Goal: Feedback & Contribution: Contribute content

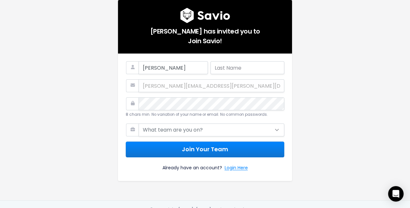
type input "[PERSON_NAME]"
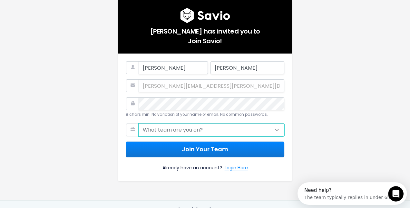
click at [181, 130] on select "What team are you on? Support Product Sales Customer Success Marketing Other" at bounding box center [212, 129] width 146 height 13
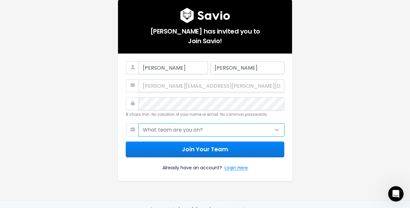
select select "OTHER"
click at [139, 123] on select "What team are you on? Support Product Sales Customer Success Marketing Other" at bounding box center [212, 129] width 146 height 13
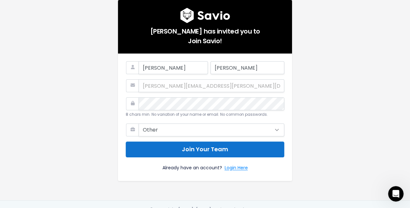
click at [189, 150] on button "Join Your Team" at bounding box center [205, 149] width 159 height 16
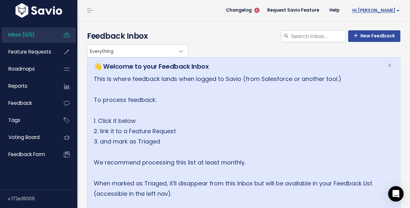
click at [386, 10] on span "Hi Casey" at bounding box center [375, 10] width 47 height 5
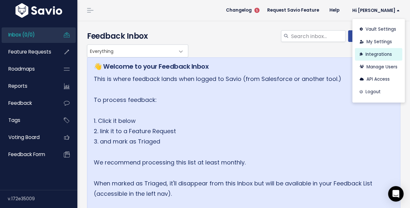
click at [371, 56] on link "Integrations" at bounding box center [378, 54] width 47 height 13
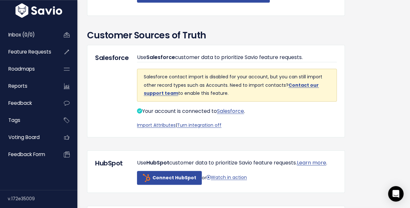
scroll to position [395, 0]
click at [154, 128] on link "Import Attributes" at bounding box center [156, 125] width 39 height 6
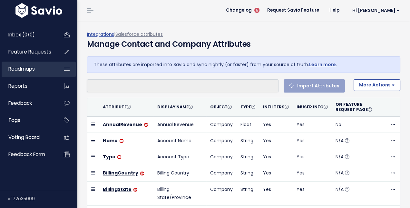
select select
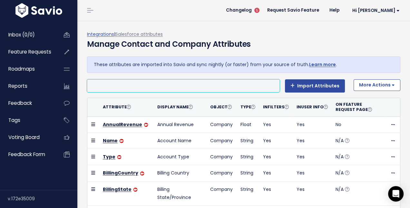
click at [191, 87] on li at bounding box center [182, 86] width 186 height 8
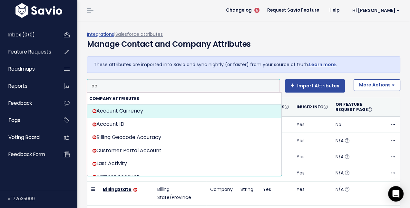
type input "a"
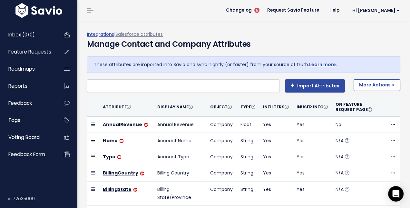
click at [245, 29] on div "Integrations | Salesforce attributes Manage Contact and Company Attributes Thes…" at bounding box center [246, 196] width 318 height 350
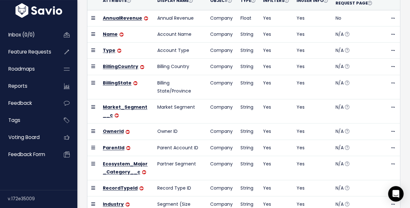
scroll to position [39, 0]
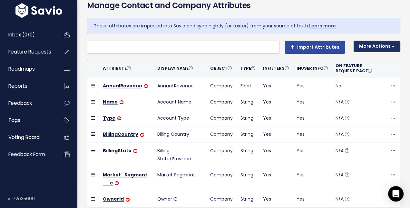
click at [390, 48] on button "More Actions" at bounding box center [376, 47] width 47 height 12
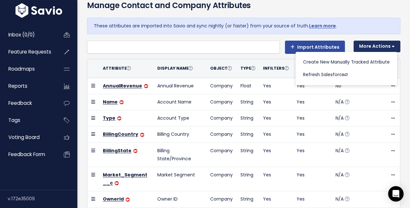
click at [390, 47] on button "More Actions" at bounding box center [376, 47] width 47 height 12
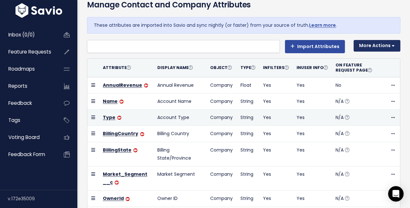
scroll to position [6, 0]
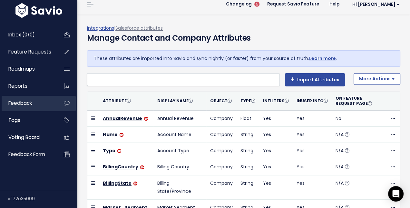
click at [24, 104] on span "Feedback" at bounding box center [20, 103] width 24 height 7
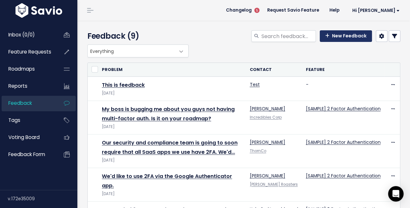
click at [348, 37] on link "New Feedback" at bounding box center [346, 36] width 52 height 12
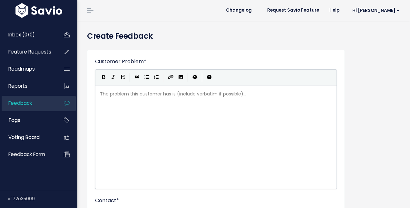
scroll to position [1, 0]
click at [183, 114] on div "The problem this customer has is (include verbatim if possible)... xxxxxxxxxx ​" at bounding box center [224, 145] width 251 height 113
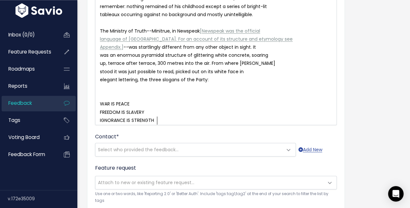
scroll to position [739, 0]
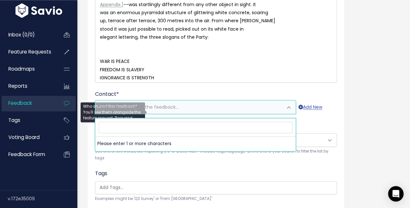
click at [213, 113] on span "Select who provided the feedback..." at bounding box center [188, 107] width 187 height 13
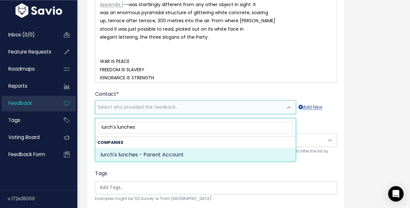
type input "lurch's lunches"
select select "COMPANY-17577863"
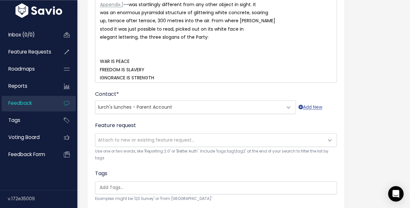
click at [160, 127] on div "Feature request --------- Attach to new or existing feature request... Use one …" at bounding box center [216, 141] width 242 height 40
click at [171, 143] on span "Attach to new or existing feature request..." at bounding box center [146, 140] width 96 height 6
click at [163, 179] on div "Tags Examples might be 'Q3 Survey' or 'From Skype'" at bounding box center [216, 185] width 242 height 33
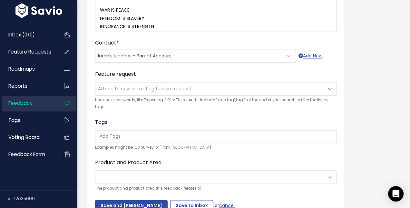
scroll to position [808, 0]
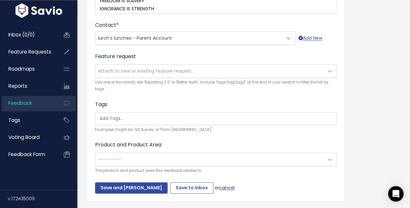
click at [224, 189] on link "cancel" at bounding box center [226, 187] width 15 height 6
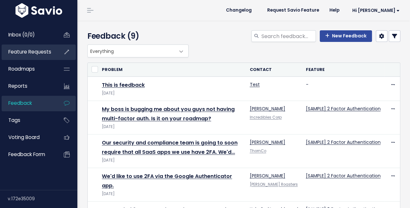
click at [41, 54] on span "Feature Requests" at bounding box center [29, 51] width 43 height 7
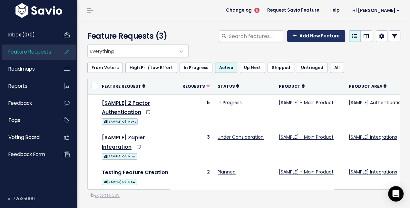
click at [310, 35] on link "Add New Feature" at bounding box center [316, 36] width 58 height 12
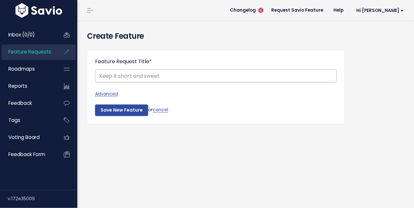
click at [138, 76] on input "Feature Request Title *" at bounding box center [216, 75] width 242 height 13
type input "Test. This is only a test."
click at [112, 110] on input "Save New Feature" at bounding box center [121, 110] width 53 height 12
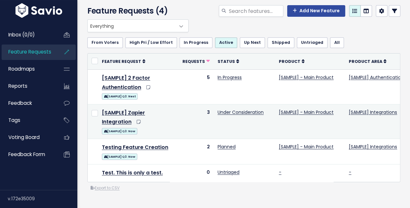
scroll to position [80, 0]
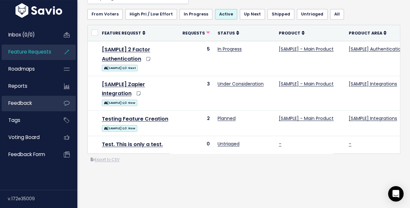
click at [24, 106] on span "Feedback" at bounding box center [20, 103] width 24 height 7
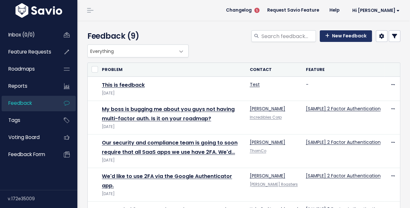
click at [347, 38] on link "New Feedback" at bounding box center [346, 36] width 52 height 12
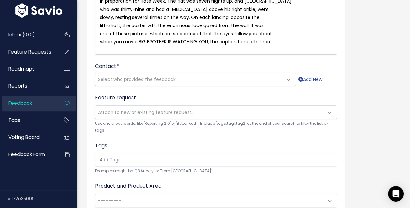
scroll to position [205, 0]
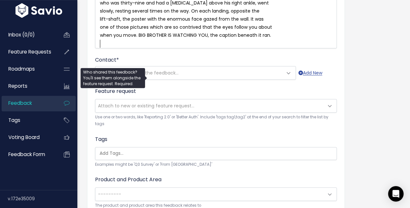
click at [190, 77] on span "Select who provided the feedback..." at bounding box center [188, 72] width 187 height 13
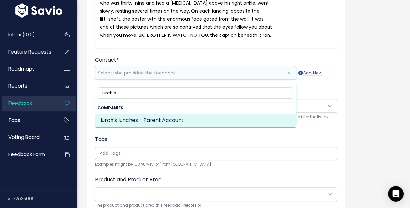
type input "lurch's"
select select "COMPANY-17577863"
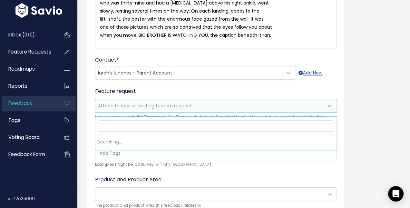
click at [161, 109] on span "Attach to new or existing feature request..." at bounding box center [146, 105] width 96 height 6
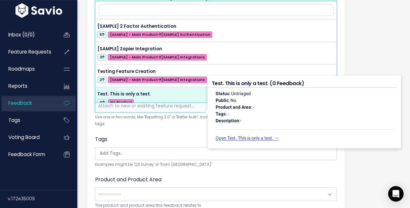
select select "63662"
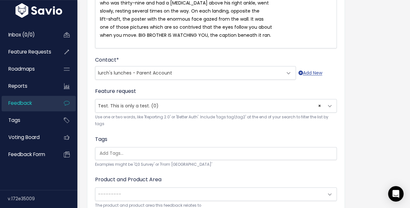
click at [130, 138] on form "Customer Problem * | | | | xxxxxxxxxx It was a bright cold day in April, and th…" at bounding box center [216, 40] width 242 height 375
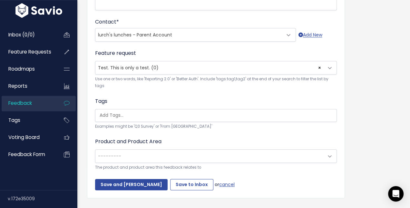
scroll to position [243, 0]
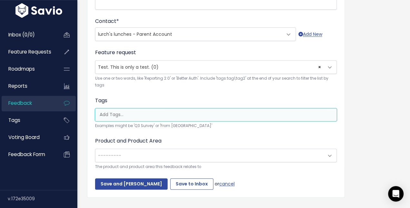
click at [139, 118] on input "search" at bounding box center [219, 114] width 245 height 7
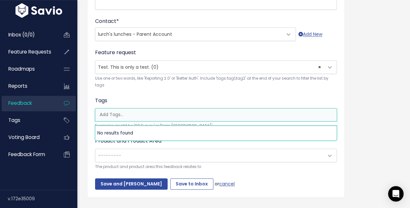
click at [139, 118] on input "search" at bounding box center [219, 114] width 245 height 7
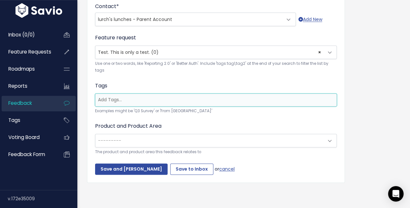
scroll to position [266, 0]
click at [246, 138] on span "---------" at bounding box center [209, 140] width 228 height 13
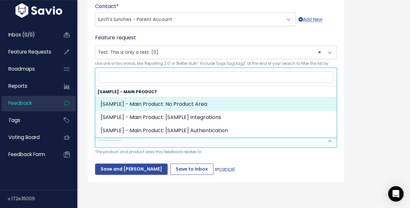
select select "MAIN:"
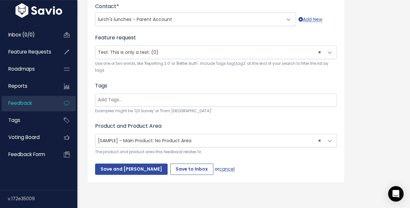
click at [132, 96] on input "search" at bounding box center [217, 99] width 245 height 7
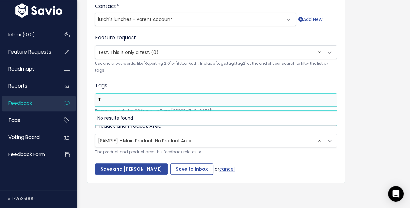
scroll to position [0, 0]
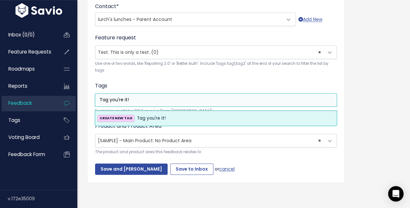
type input "Tag you're it!"
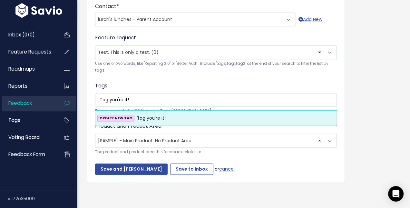
click at [123, 115] on strong "CREATE NEW TAG" at bounding box center [116, 117] width 33 height 5
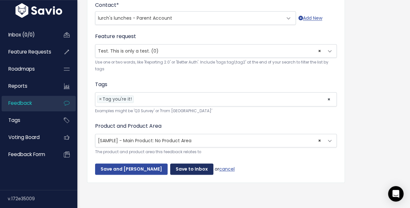
click at [183, 168] on input "Save to Inbox" at bounding box center [191, 169] width 43 height 12
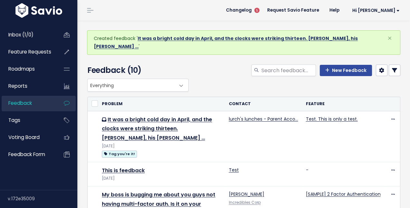
click at [203, 39] on link "It was a bright cold day in April, and the clocks were striking thirteen. Winst…" at bounding box center [226, 42] width 264 height 15
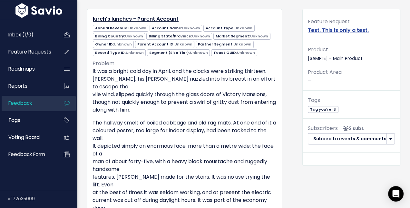
scroll to position [18, 0]
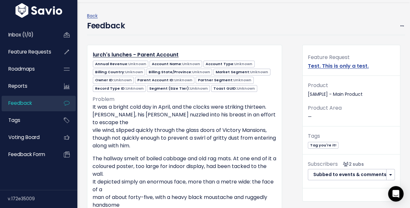
click at [30, 104] on span "Feedback" at bounding box center [20, 103] width 24 height 7
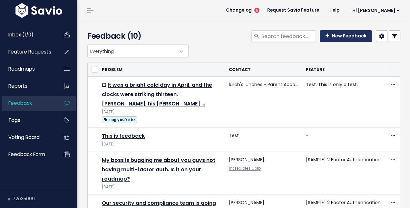
click at [336, 35] on link "New Feedback" at bounding box center [346, 36] width 52 height 12
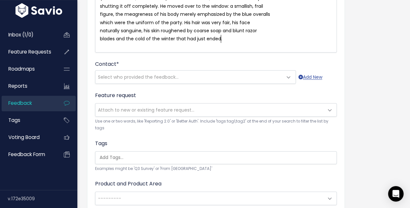
scroll to position [139, 0]
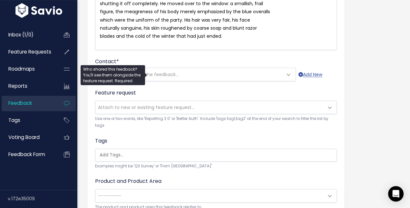
click at [235, 72] on span "Select who provided the feedback..." at bounding box center [188, 74] width 187 height 13
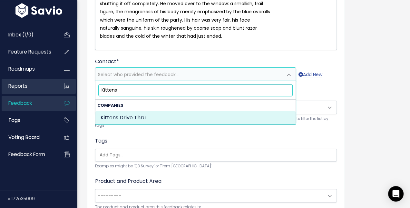
type input "Kittens"
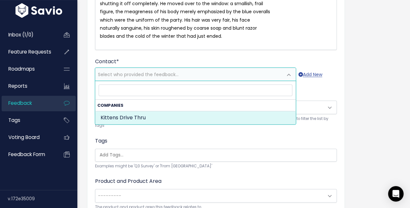
select select "COMPANY-17944283"
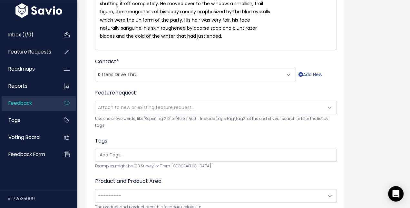
click at [166, 107] on span "Attach to new or existing feature request..." at bounding box center [146, 107] width 96 height 6
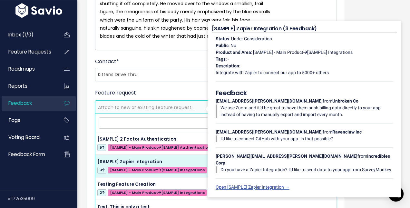
scroll to position [7, 0]
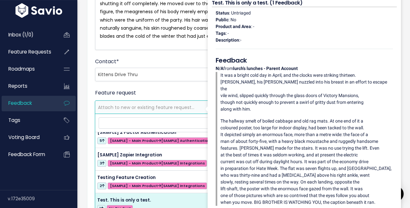
select select "63662"
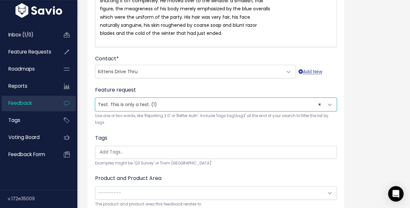
scroll to position [197, 0]
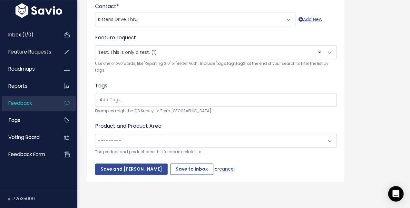
click at [132, 100] on input "search" at bounding box center [219, 99] width 245 height 7
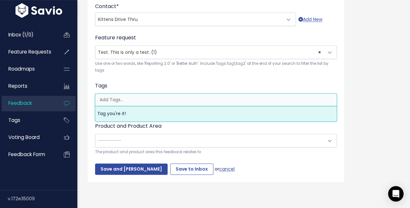
select select "13801"
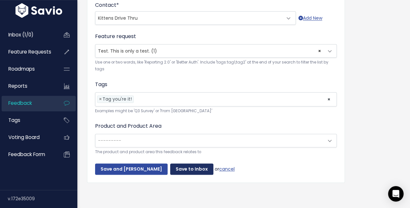
click at [175, 166] on input "Save to Inbox" at bounding box center [191, 169] width 43 height 12
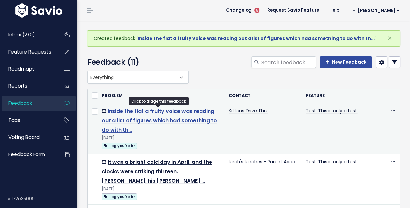
click at [164, 122] on link "Inside the flat a fruity voice was reading out a list of figures which had some…" at bounding box center [159, 120] width 115 height 26
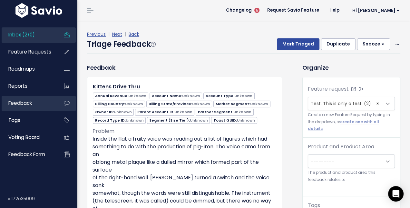
click at [66, 105] on icon at bounding box center [67, 103] width 12 height 15
click at [26, 104] on span "Feedback" at bounding box center [20, 103] width 24 height 7
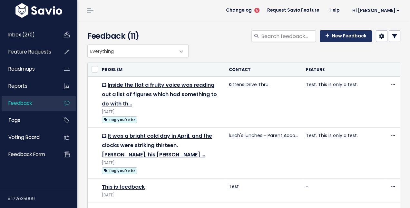
click at [340, 36] on link "New Feedback" at bounding box center [346, 36] width 52 height 12
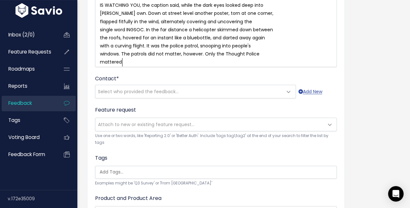
scroll to position [124, 0]
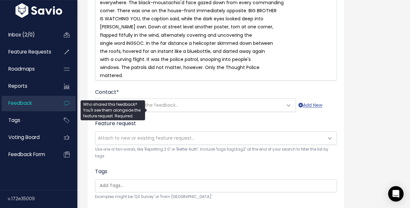
click at [194, 109] on span "Select who provided the feedback..." at bounding box center [188, 105] width 187 height 13
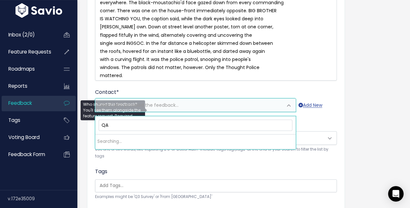
type input "Q"
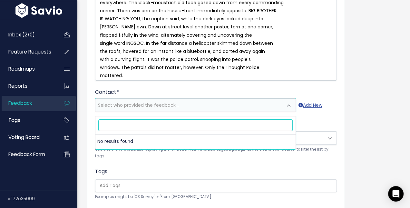
paste input "1756330436135"
type input "1756330436135"
drag, startPoint x: 143, startPoint y: 124, endPoint x: 50, endPoint y: 112, distance: 93.5
click at [46, 118] on body "Inbox (2/0) Feature Requests Roadmaps" at bounding box center [205, 84] width 410 height 417
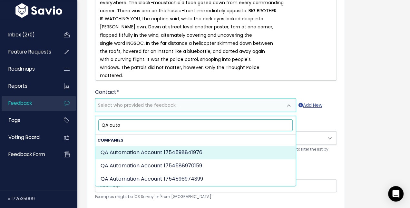
type input "QA auto"
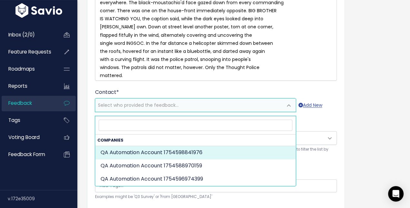
select select "COMPANY-17575854"
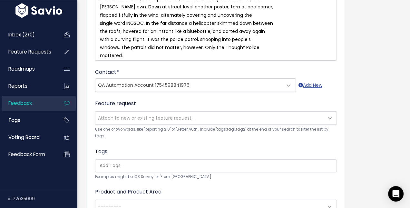
scroll to position [144, 0]
click at [143, 121] on span "Attach to new or existing feature request..." at bounding box center [146, 117] width 96 height 6
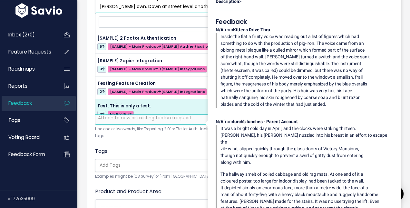
select select "63662"
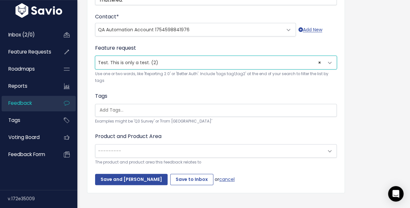
scroll to position [218, 0]
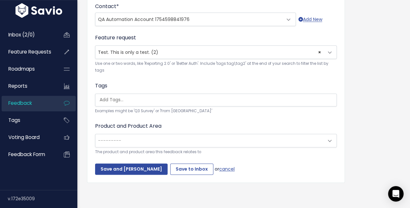
click at [125, 100] on ul at bounding box center [215, 100] width 241 height 12
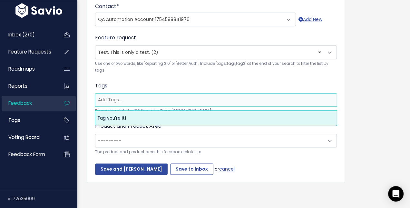
scroll to position [0, 0]
select select "13801"
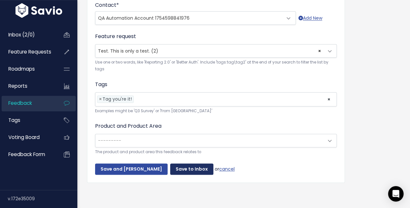
click at [175, 168] on input "Save to Inbox" at bounding box center [191, 169] width 43 height 12
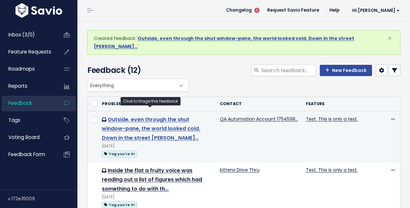
click at [170, 122] on link "Outside, even through the shut window-pane, the world looked cold. Down in the …" at bounding box center [151, 129] width 98 height 26
